Goal: Task Accomplishment & Management: Manage account settings

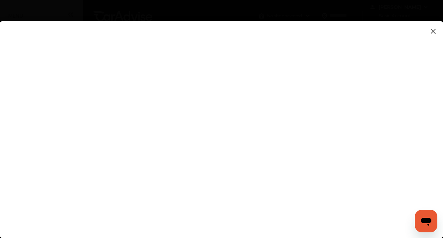
click at [247, 206] on flutter-view at bounding box center [221, 122] width 443 height 202
type input "**********"
click at [394, 144] on flutter-view "**********" at bounding box center [221, 122] width 443 height 202
click at [257, 123] on flutter-view at bounding box center [221, 122] width 443 height 202
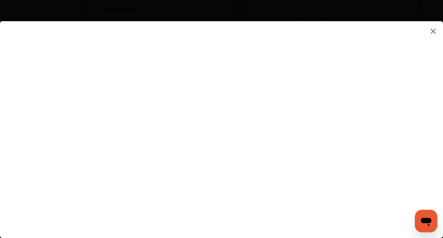
type textarea "**********"
click at [297, 154] on flutter-view "**********" at bounding box center [221, 122] width 443 height 202
click at [395, 159] on flutter-view at bounding box center [221, 122] width 443 height 202
click at [290, 58] on flutter-view at bounding box center [221, 122] width 443 height 202
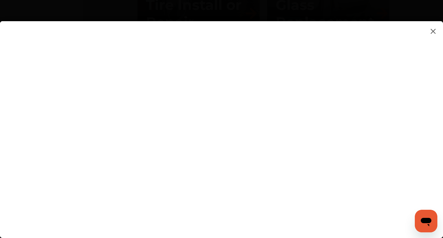
scroll to position [740, 0]
click at [215, 158] on flutter-view at bounding box center [221, 122] width 443 height 202
click at [119, 152] on flutter-view at bounding box center [221, 122] width 443 height 202
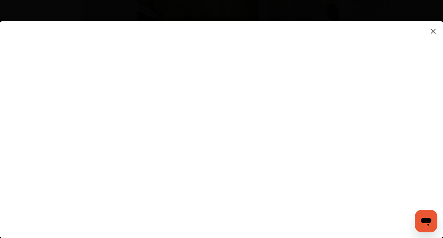
click at [305, 94] on flutter-view at bounding box center [221, 122] width 443 height 202
click at [217, 160] on flutter-view at bounding box center [221, 122] width 443 height 202
click at [239, 201] on flutter-view at bounding box center [221, 122] width 443 height 202
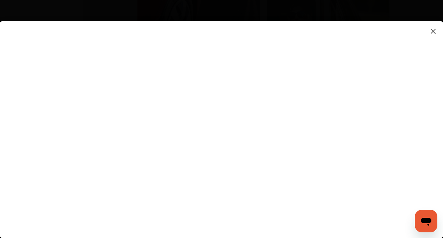
click at [275, 196] on flutter-view at bounding box center [221, 122] width 443 height 202
type input "*********"
click at [306, 196] on flutter-view at bounding box center [221, 122] width 443 height 202
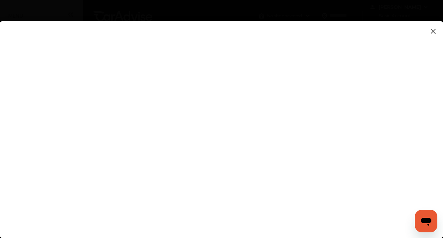
click at [433, 31] on img at bounding box center [433, 31] width 8 height 9
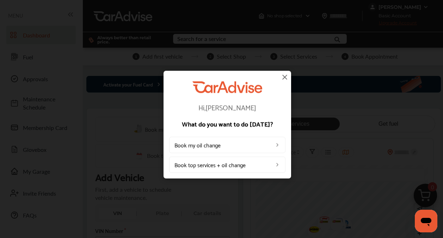
click at [286, 76] on img at bounding box center [285, 77] width 8 height 8
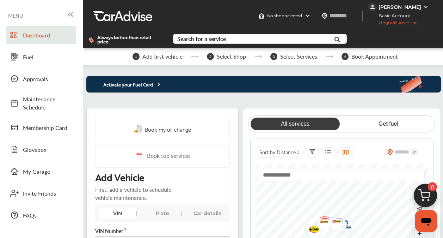
click at [183, 55] on span "Add first vehicle" at bounding box center [162, 56] width 40 height 6
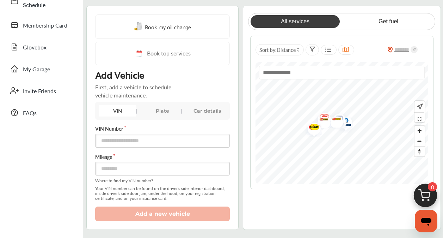
scroll to position [106, 0]
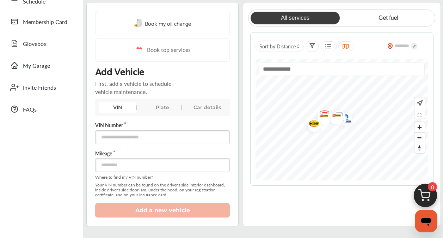
click at [161, 107] on div "Plate" at bounding box center [162, 106] width 38 height 11
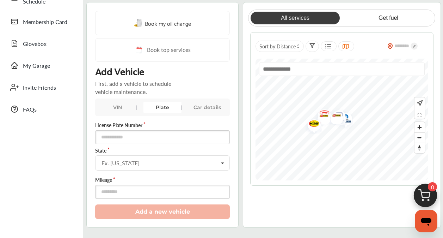
click at [216, 106] on div "Car details" at bounding box center [208, 106] width 38 height 11
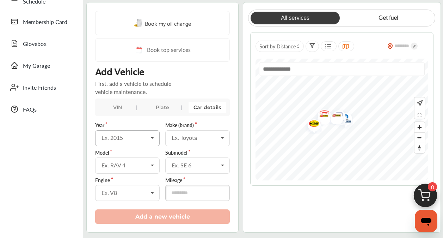
click at [154, 136] on icon at bounding box center [152, 137] width 12 height 15
click at [109, 183] on span "2024" at bounding box center [108, 183] width 13 height 8
click at [224, 139] on icon at bounding box center [222, 137] width 12 height 15
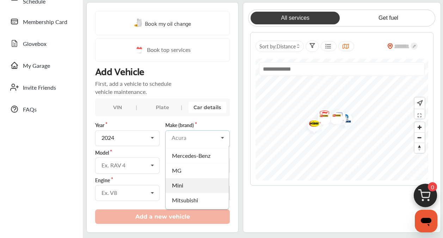
scroll to position [811, 0]
click at [183, 175] on span "Nissan" at bounding box center [180, 179] width 17 height 8
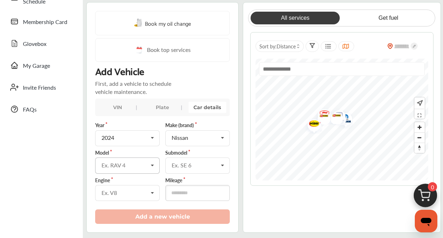
click at [152, 165] on icon at bounding box center [152, 165] width 12 height 15
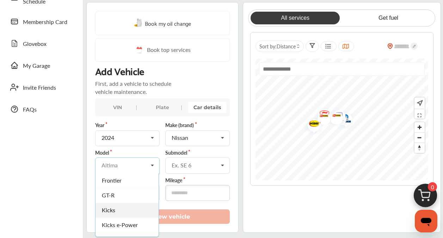
scroll to position [35, 0]
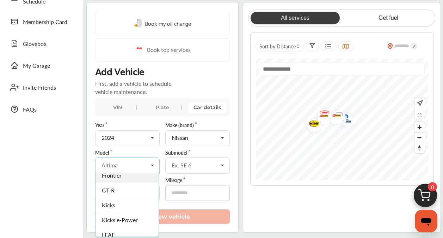
click at [112, 177] on span "Frontier" at bounding box center [112, 175] width 20 height 8
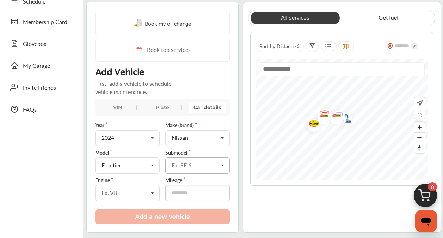
click at [222, 166] on icon at bounding box center [222, 165] width 12 height 15
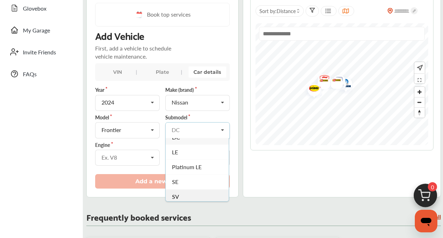
scroll to position [26, 0]
drag, startPoint x: 337, startPoint y: 178, endPoint x: 220, endPoint y: 171, distance: 116.9
click at [277, 175] on div "All services Get fuel Sort by : Distance" at bounding box center [342, 82] width 198 height 230
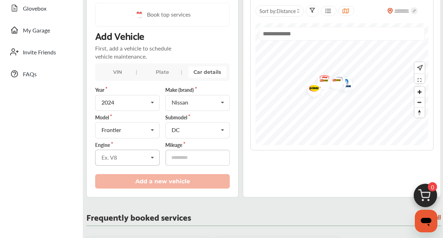
click at [151, 157] on icon at bounding box center [152, 157] width 12 height 15
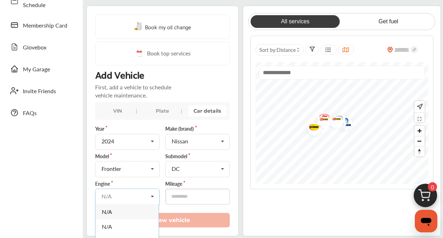
scroll to position [106, 0]
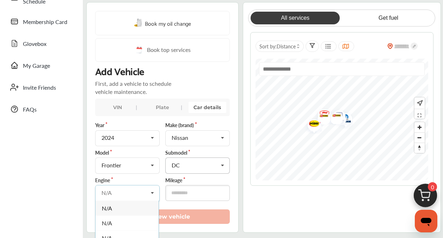
click at [199, 167] on div "DC" at bounding box center [195, 165] width 47 height 6
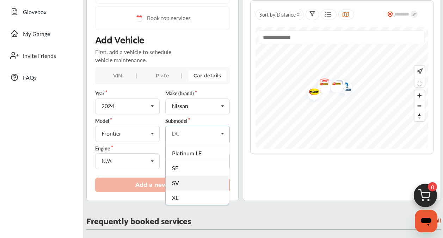
scroll to position [176, 0]
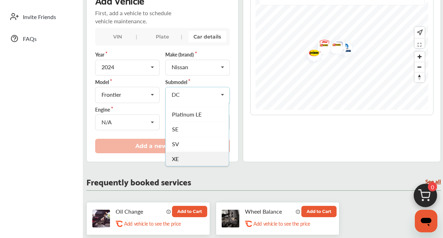
click at [178, 160] on span "XE" at bounding box center [175, 158] width 7 height 8
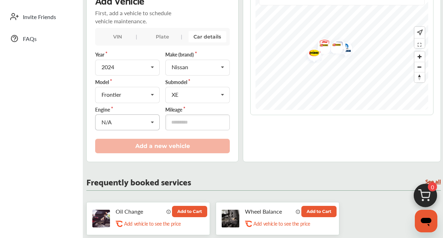
click at [153, 119] on icon at bounding box center [152, 122] width 12 height 15
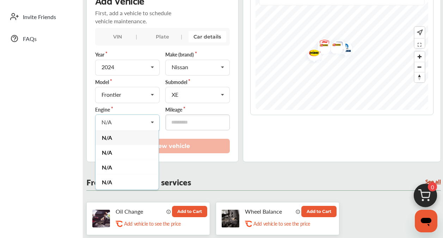
click at [153, 119] on icon at bounding box center [152, 122] width 12 height 15
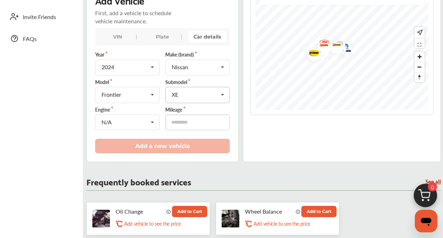
click at [220, 97] on icon at bounding box center [222, 94] width 12 height 15
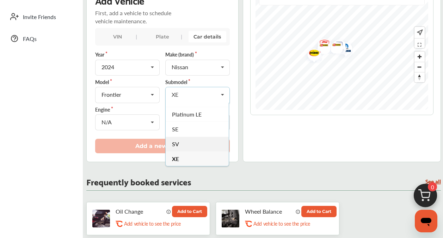
click at [186, 141] on div "SV" at bounding box center [197, 143] width 63 height 15
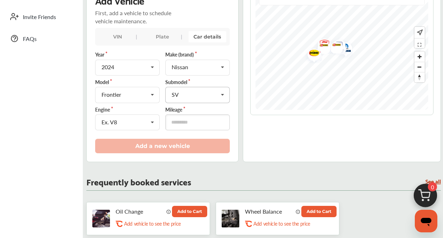
click at [222, 97] on icon at bounding box center [222, 94] width 12 height 15
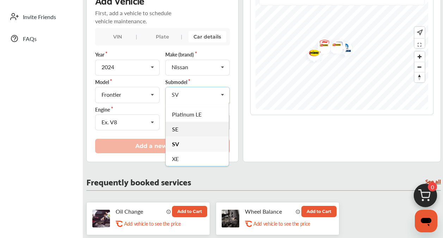
click at [188, 131] on div "SE" at bounding box center [197, 128] width 63 height 15
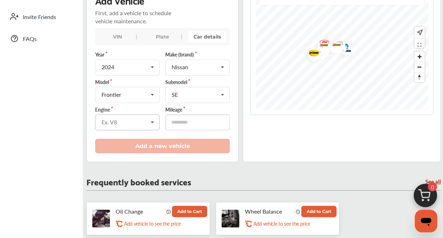
click at [153, 122] on icon at bounding box center [152, 122] width 12 height 15
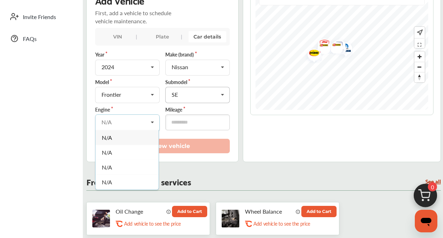
click at [223, 99] on icon at bounding box center [222, 94] width 12 height 15
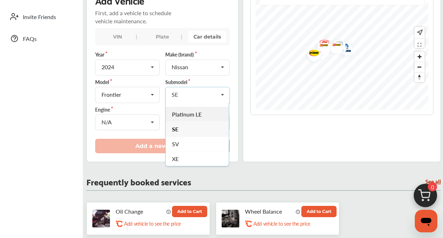
click at [205, 114] on div "Platinum LE" at bounding box center [197, 113] width 63 height 15
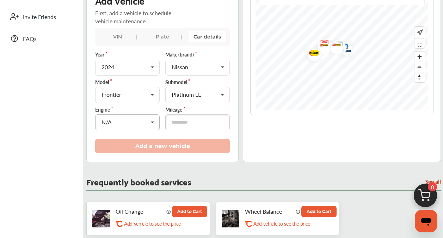
click at [157, 122] on icon at bounding box center [152, 122] width 12 height 15
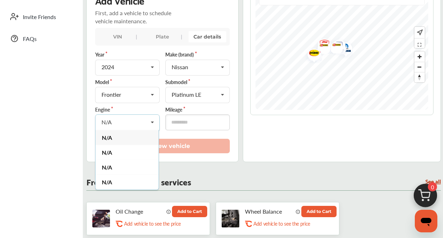
click at [157, 122] on icon at bounding box center [152, 122] width 12 height 15
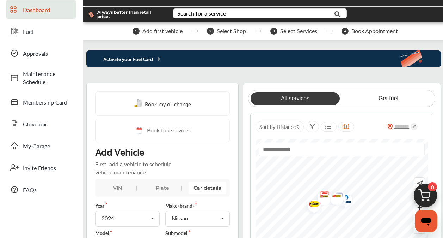
scroll to position [0, 0]
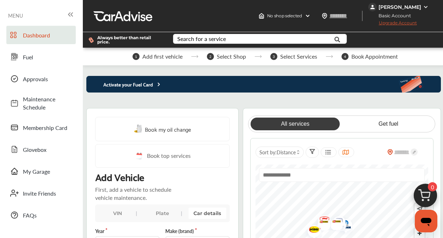
click at [398, 23] on span "Upgrade Account" at bounding box center [392, 24] width 49 height 9
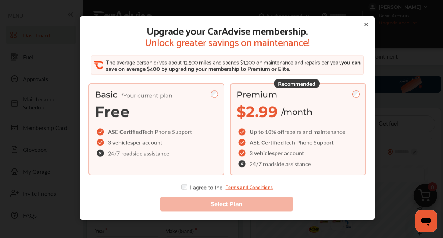
scroll to position [35, 0]
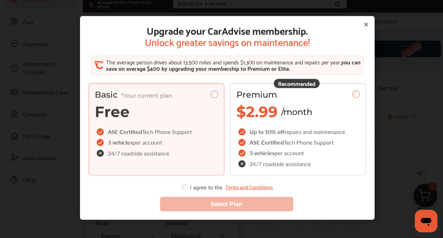
click at [364, 24] on icon at bounding box center [366, 24] width 6 height 6
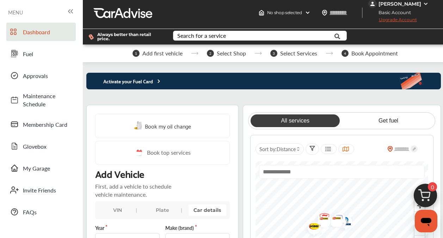
scroll to position [0, 0]
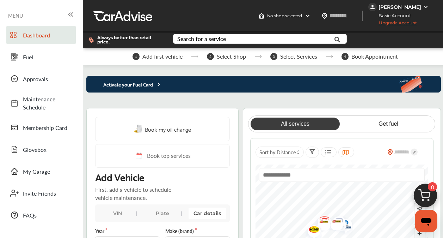
click at [68, 12] on icon at bounding box center [70, 14] width 8 height 8
